Goal: Task Accomplishment & Management: Use online tool/utility

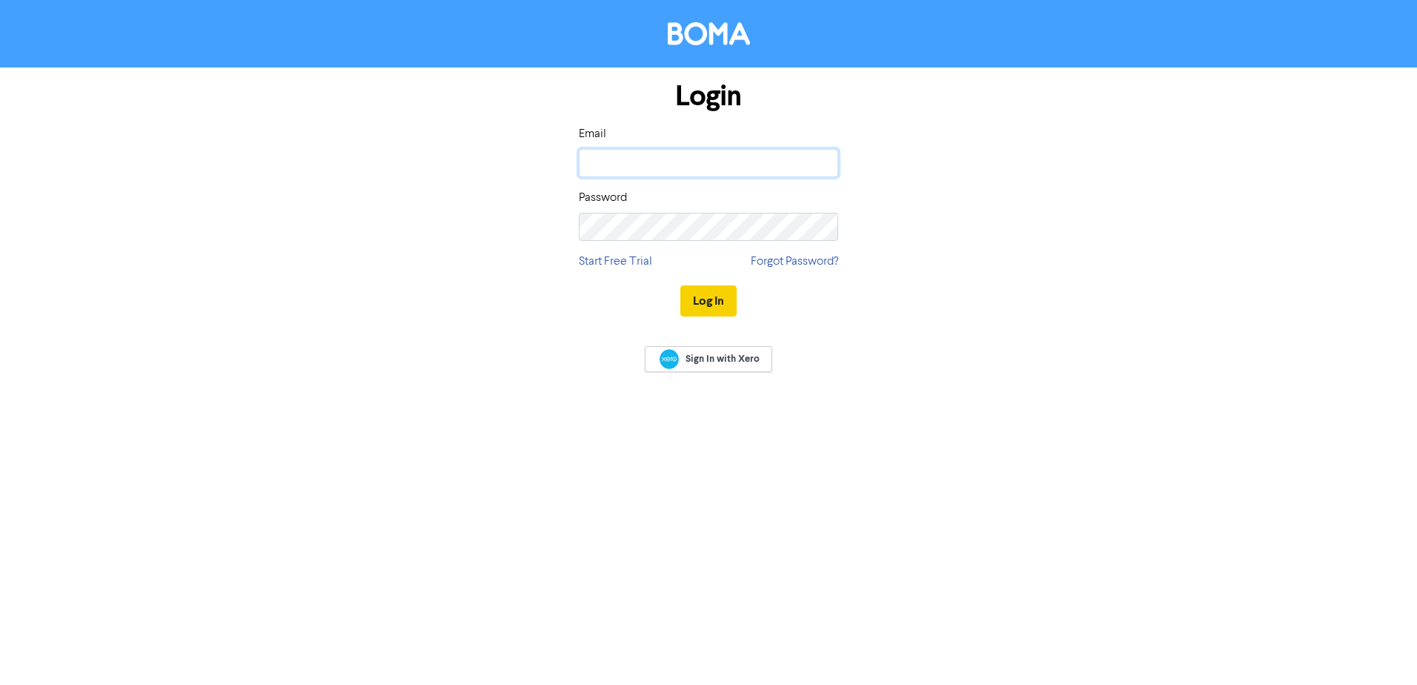
type input "[PERSON_NAME][EMAIL_ADDRESS][PERSON_NAME][DOMAIN_NAME]"
click at [711, 296] on button "Log In" at bounding box center [709, 300] width 56 height 31
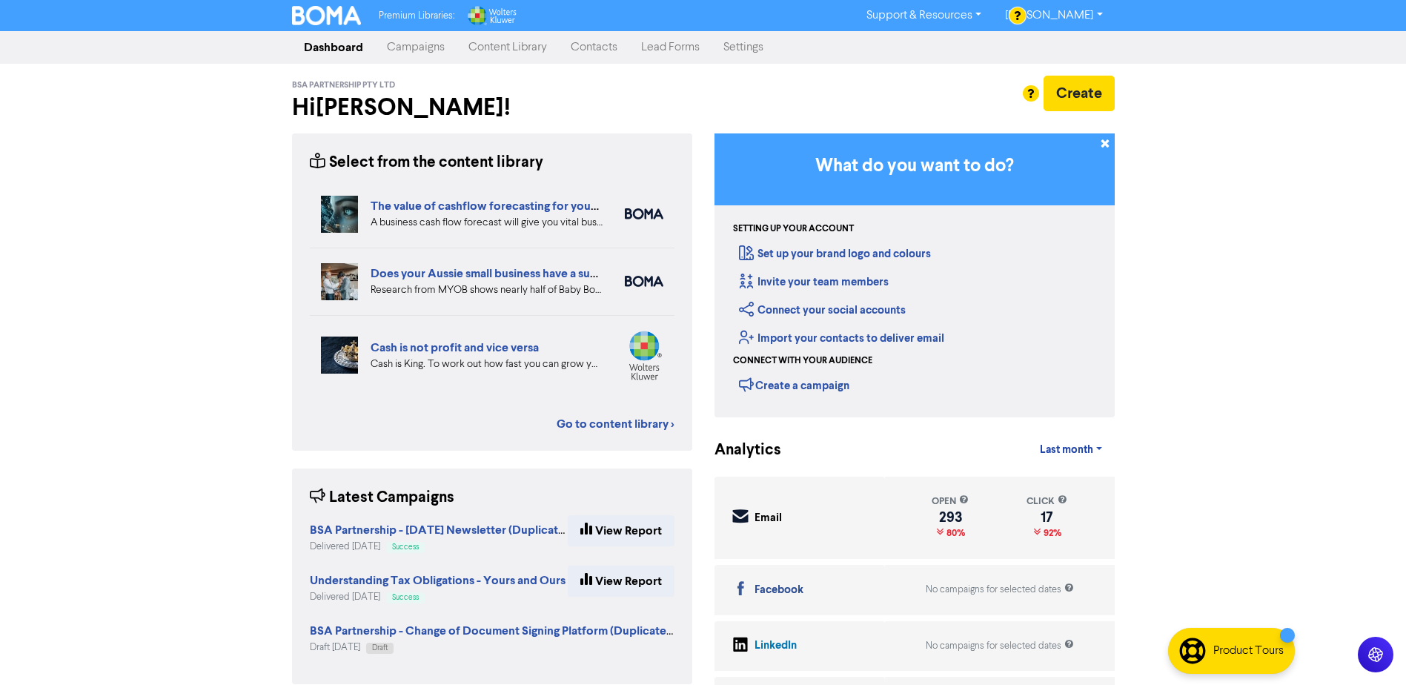
click at [506, 51] on link "Content Library" at bounding box center [508, 48] width 102 height 30
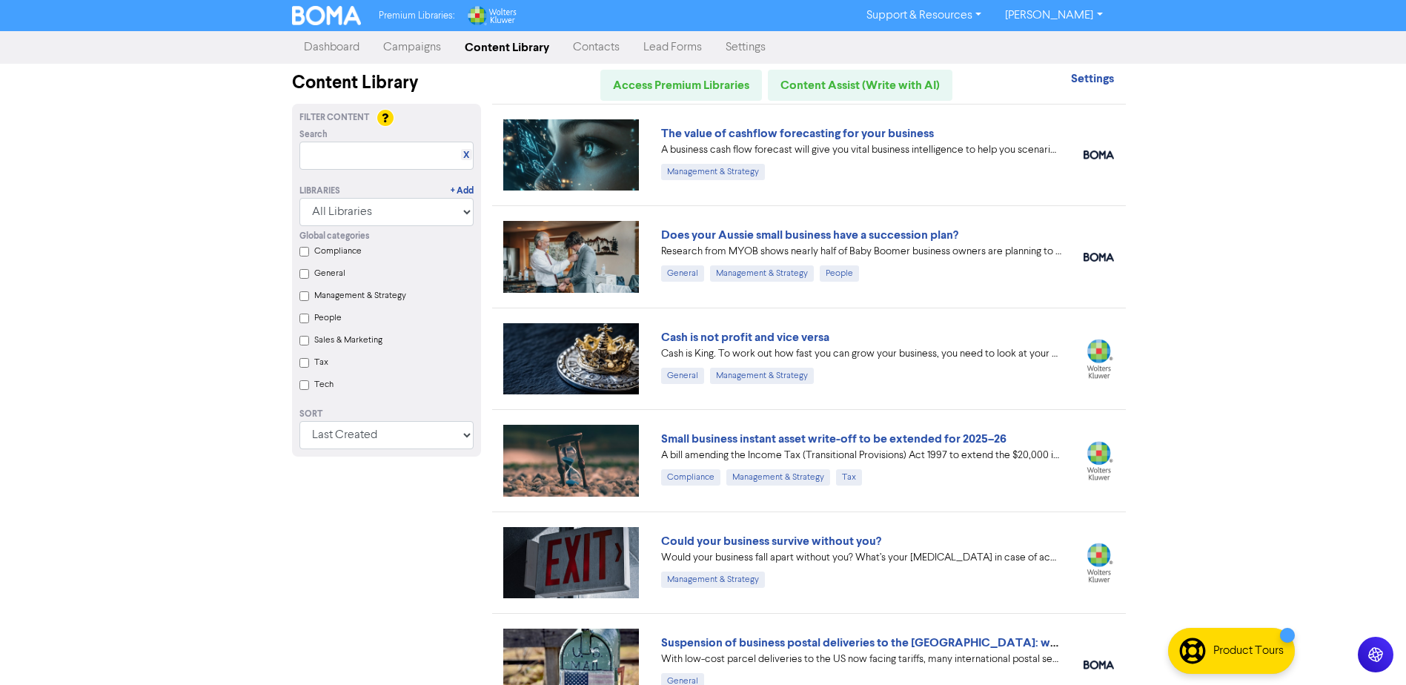
click at [423, 52] on link "Campaigns" at bounding box center [412, 48] width 82 height 30
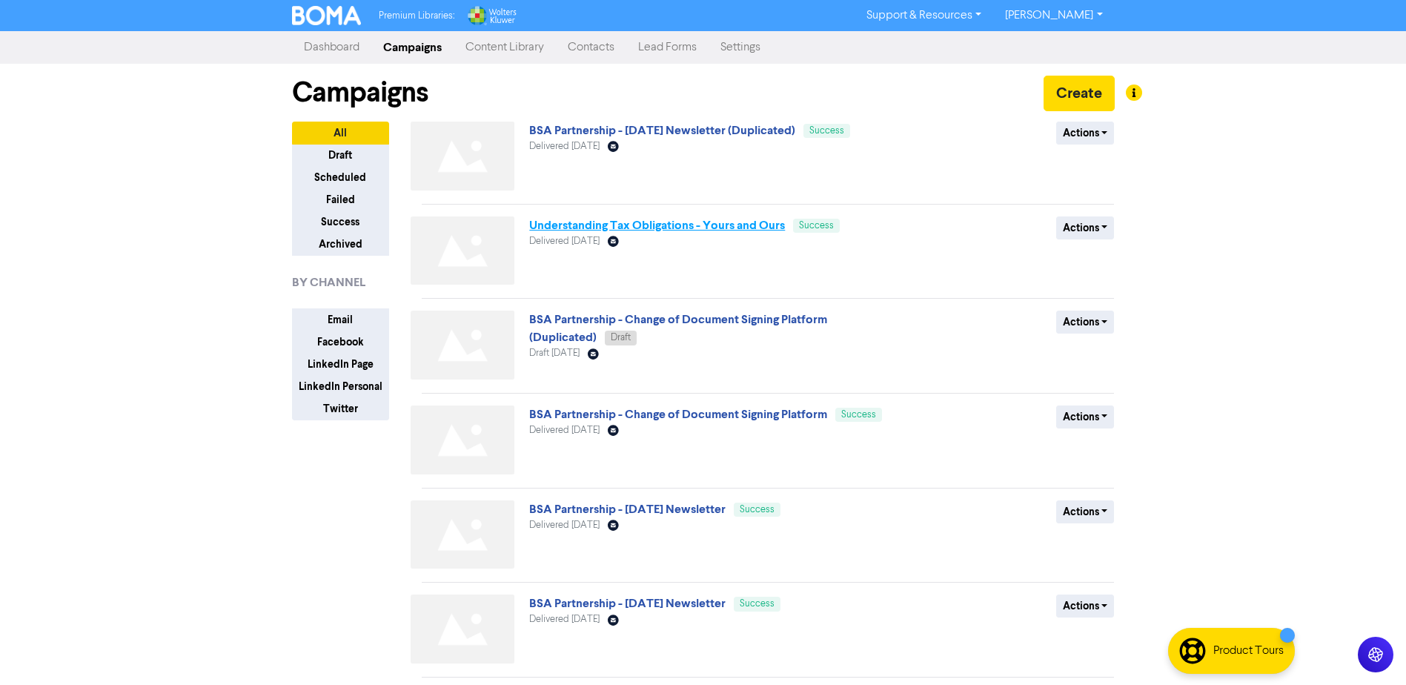
click at [586, 228] on link "Understanding Tax Obligations - Yours and Ours" at bounding box center [657, 225] width 256 height 15
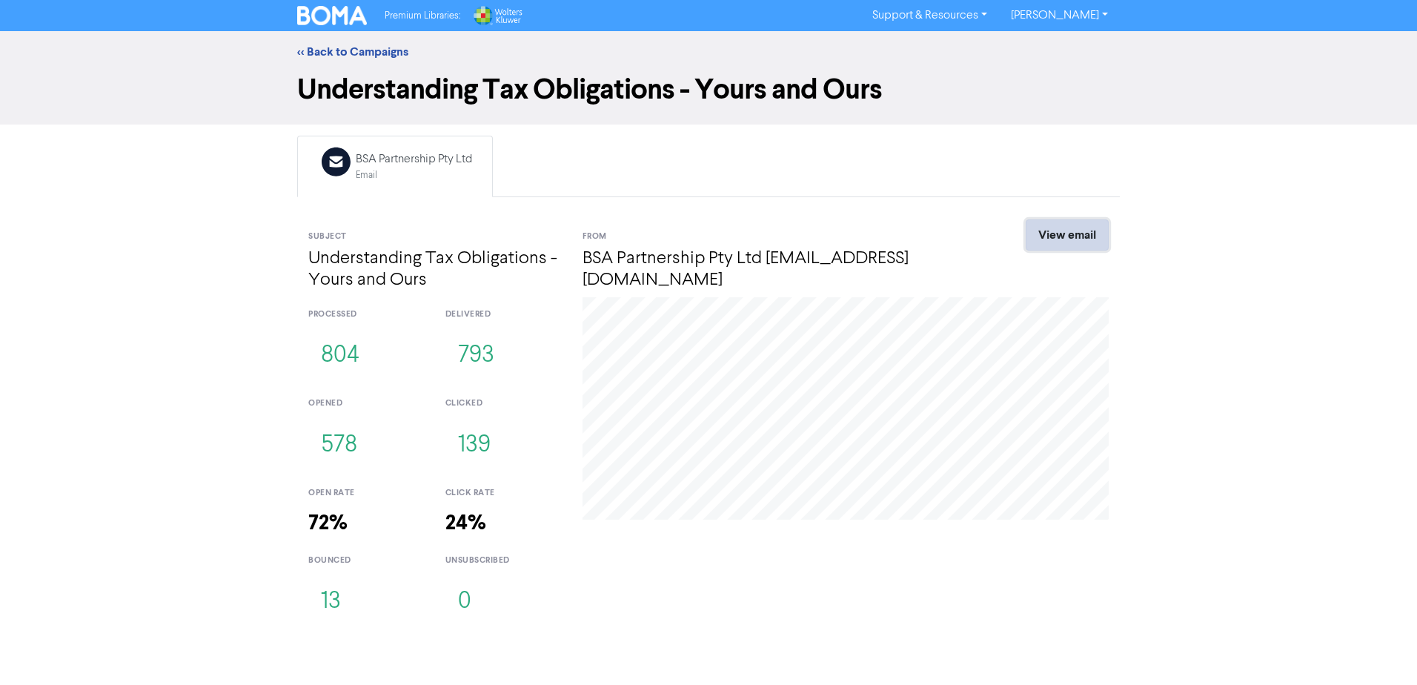
click at [1061, 237] on link "View email" at bounding box center [1067, 234] width 83 height 31
